Goal: Find specific page/section

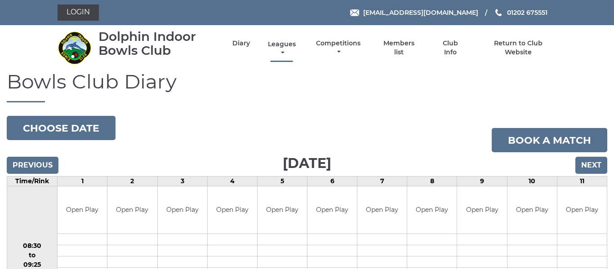
click at [287, 45] on link "Leagues" at bounding box center [282, 49] width 32 height 18
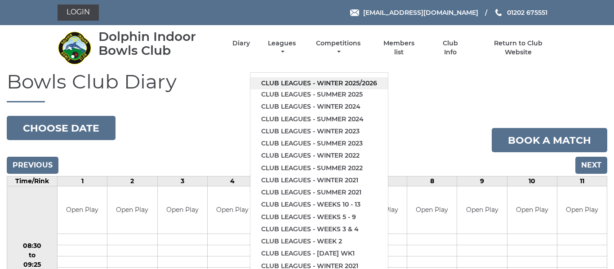
click at [303, 80] on link "Club leagues - Winter 2025/2026" at bounding box center [320, 83] width 138 height 12
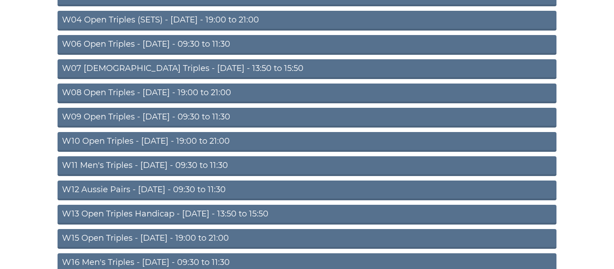
scroll to position [191, 0]
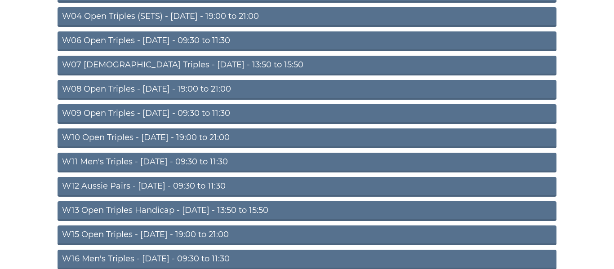
click at [203, 157] on link "W11 Men's Triples - [DATE] - 09:30 to 11:30" at bounding box center [307, 163] width 499 height 20
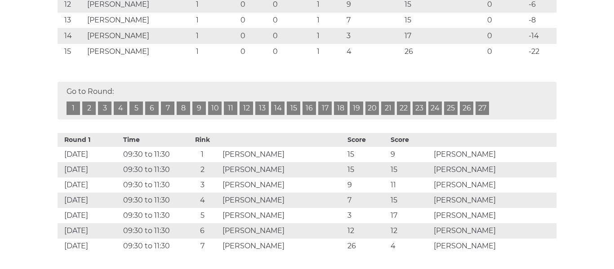
scroll to position [435, 0]
